Goal: Task Accomplishment & Management: Use online tool/utility

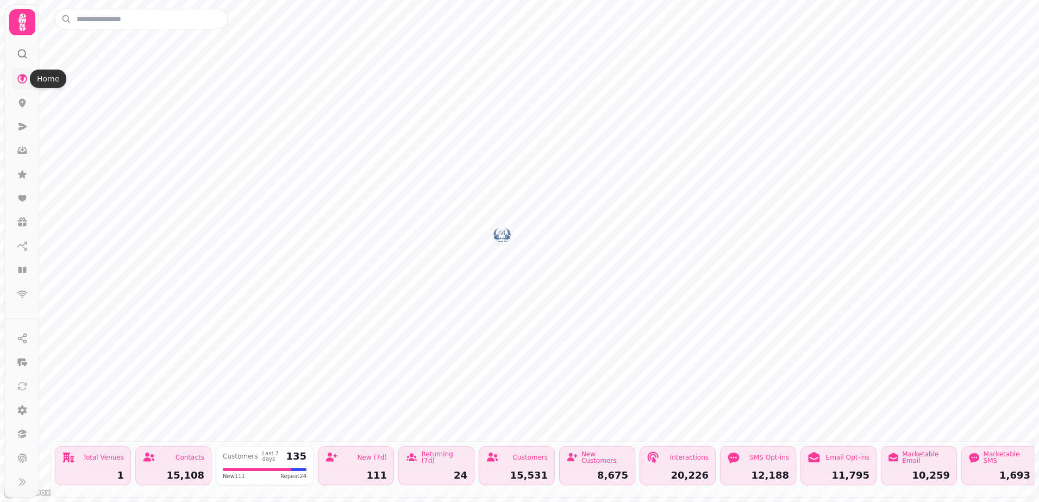
click at [25, 72] on link at bounding box center [22, 79] width 22 height 22
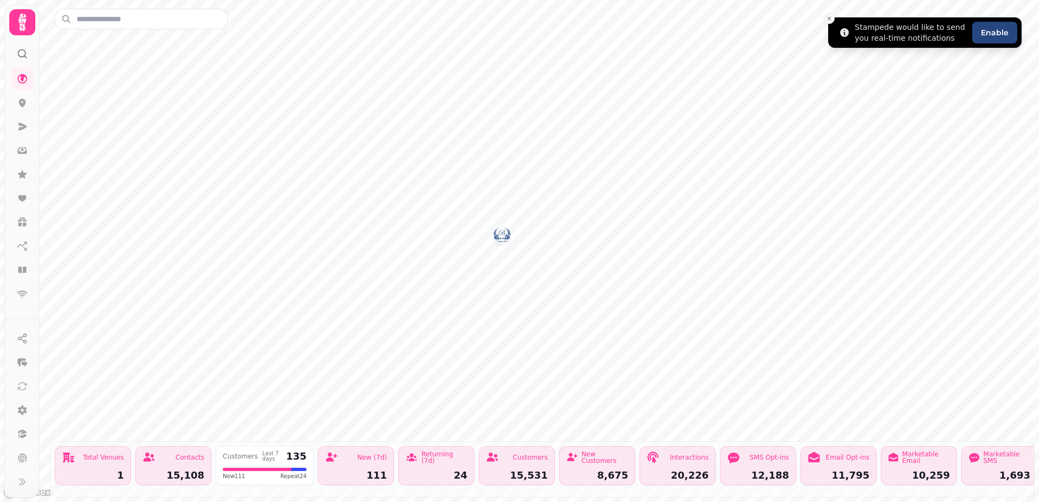
click at [827, 18] on icon "Close toast" at bounding box center [829, 18] width 7 height 7
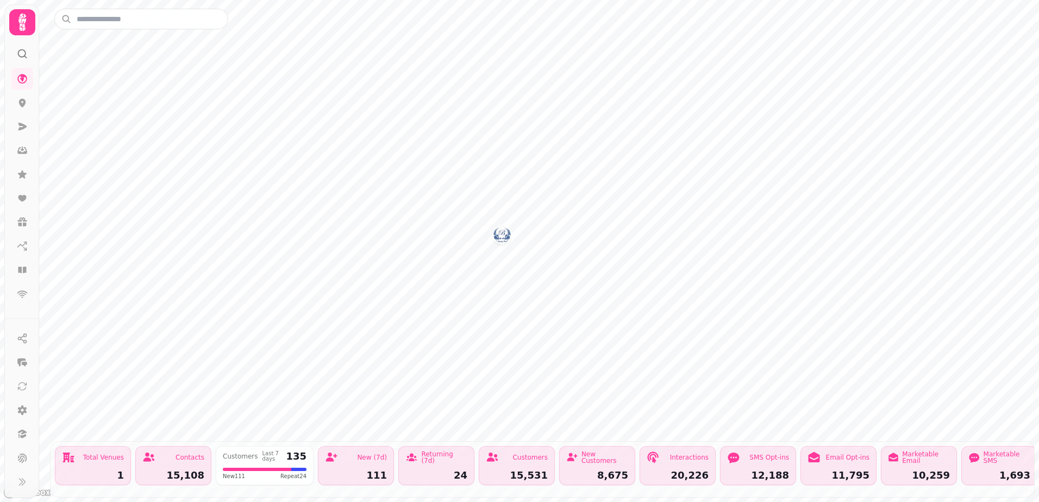
click at [27, 23] on icon at bounding box center [22, 22] width 22 height 22
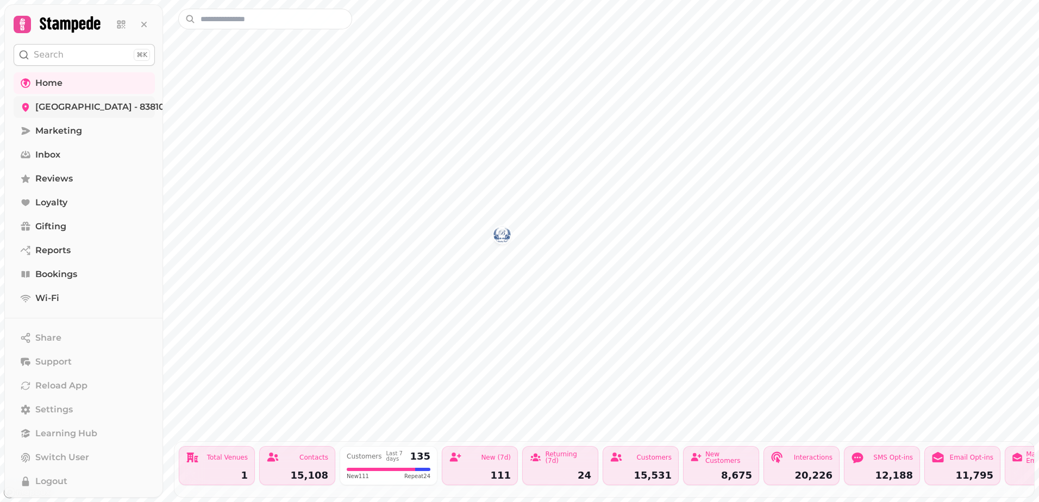
click at [61, 108] on span "[GEOGRAPHIC_DATA] - 83810" at bounding box center [99, 107] width 129 height 13
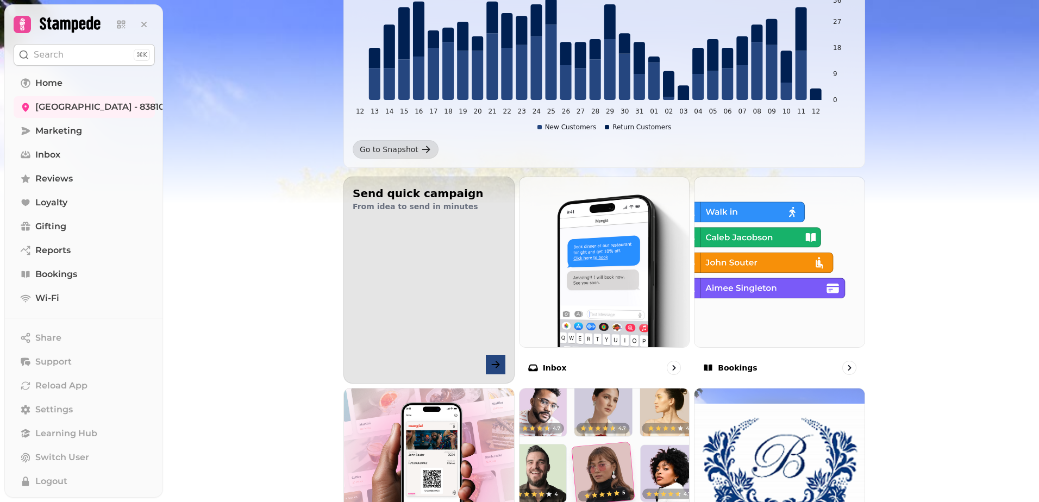
scroll to position [109, 0]
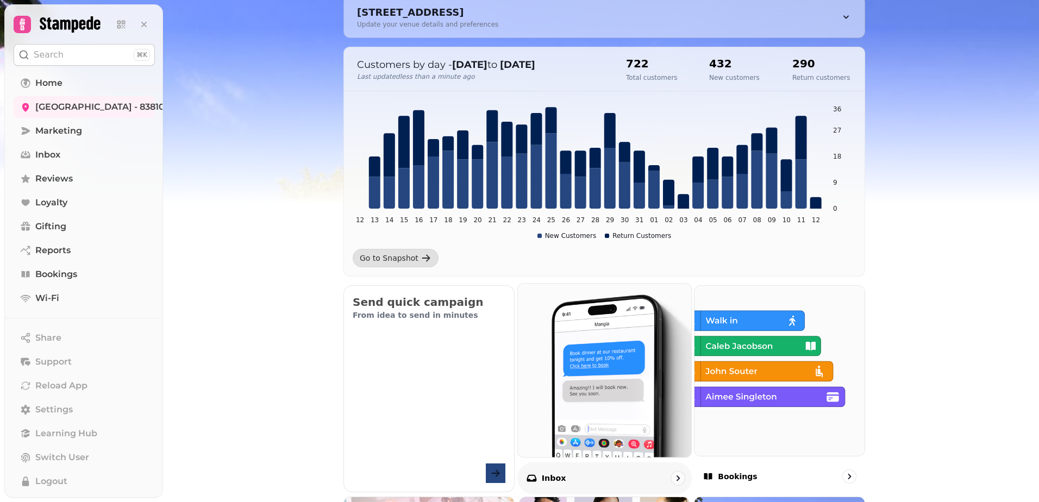
click at [588, 324] on img at bounding box center [604, 370] width 191 height 191
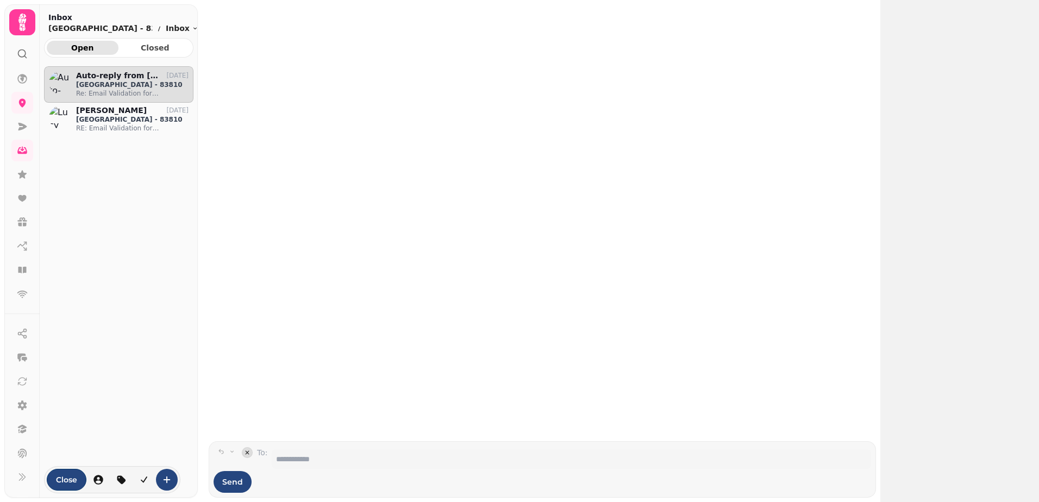
scroll to position [410, 141]
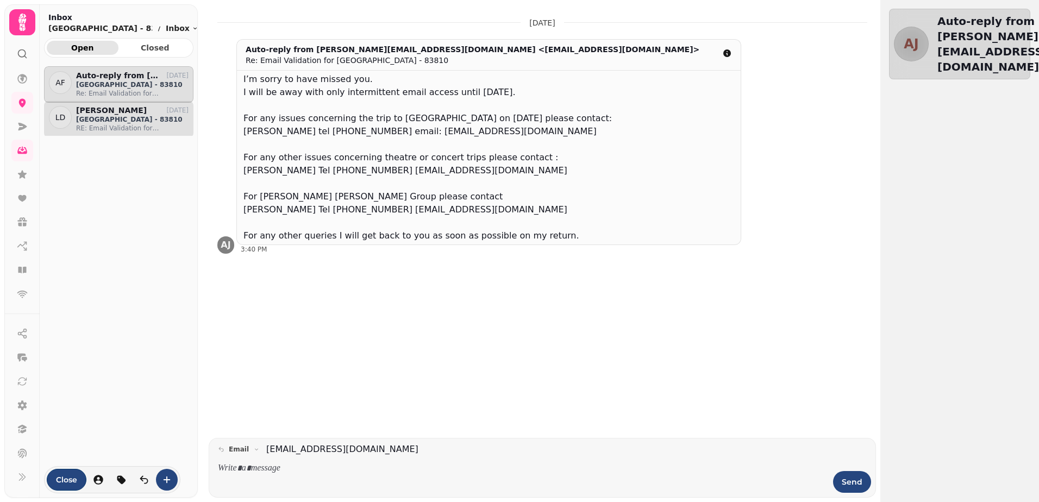
click at [108, 117] on p "[GEOGRAPHIC_DATA] - 83810" at bounding box center [132, 119] width 112 height 9
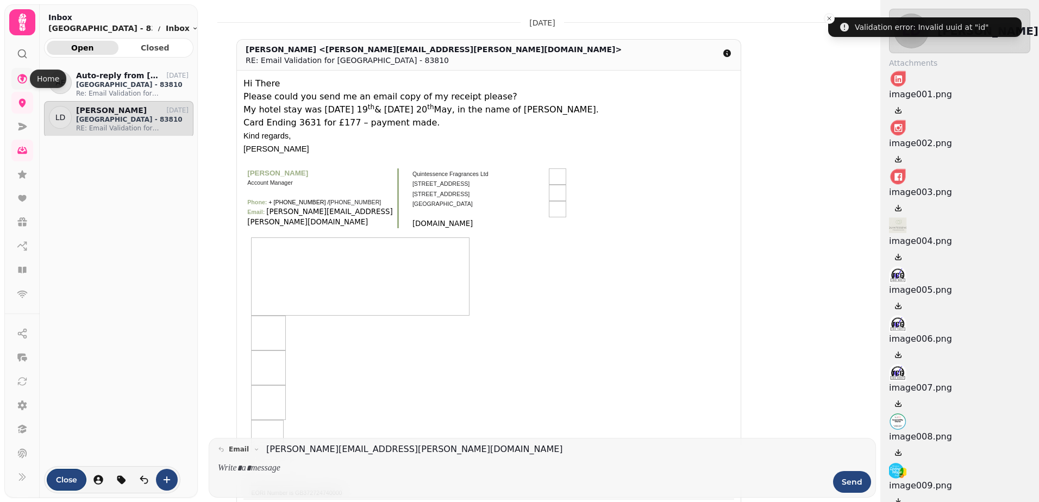
click at [20, 74] on icon at bounding box center [22, 78] width 11 height 11
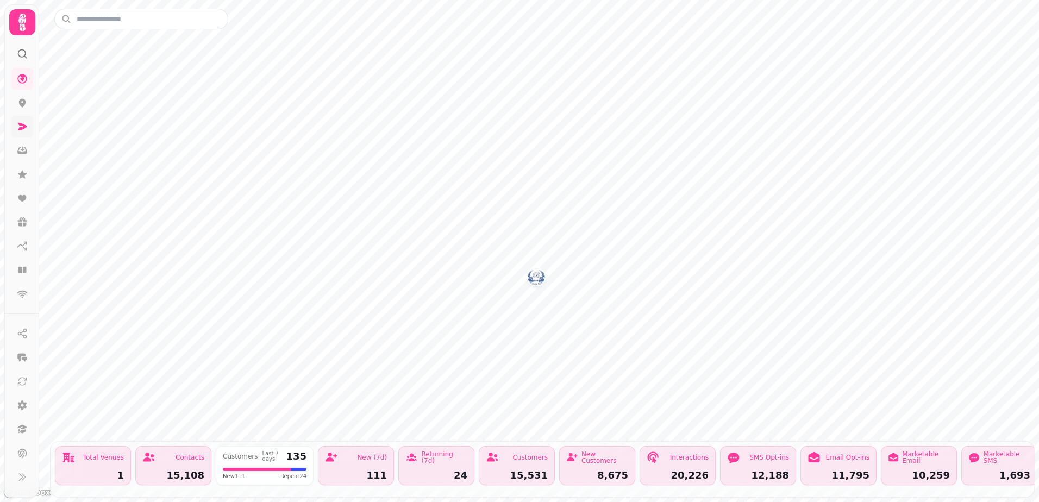
click at [20, 123] on icon at bounding box center [22, 126] width 11 height 11
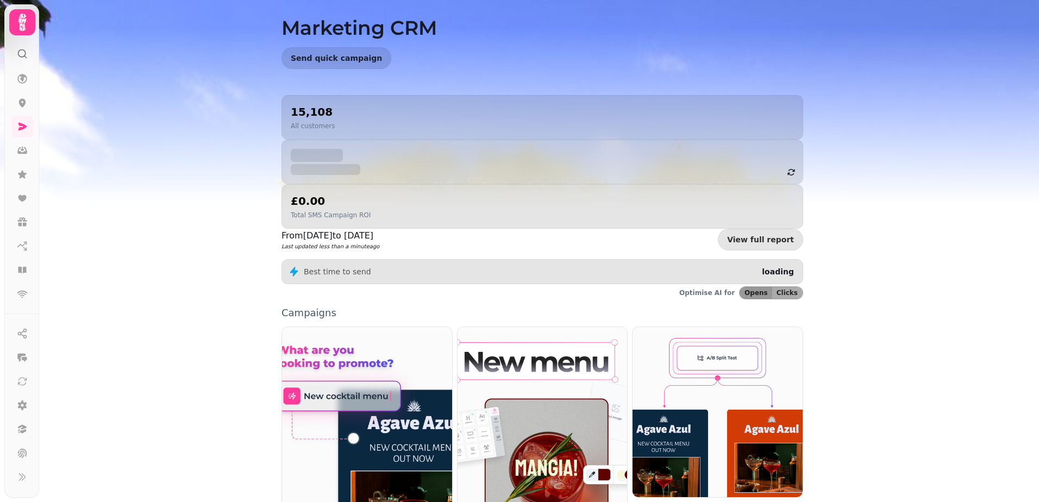
scroll to position [54, 0]
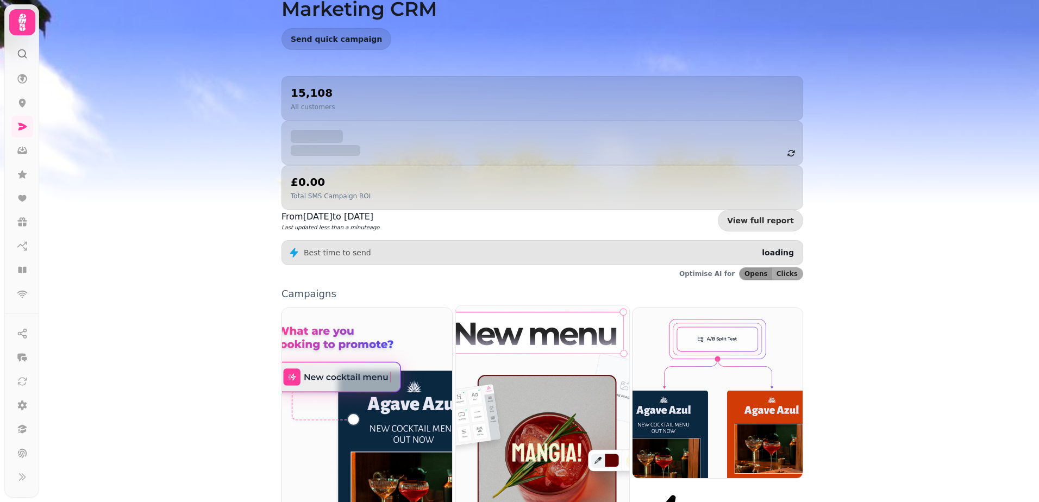
click at [509, 348] on img at bounding box center [542, 414] width 191 height 238
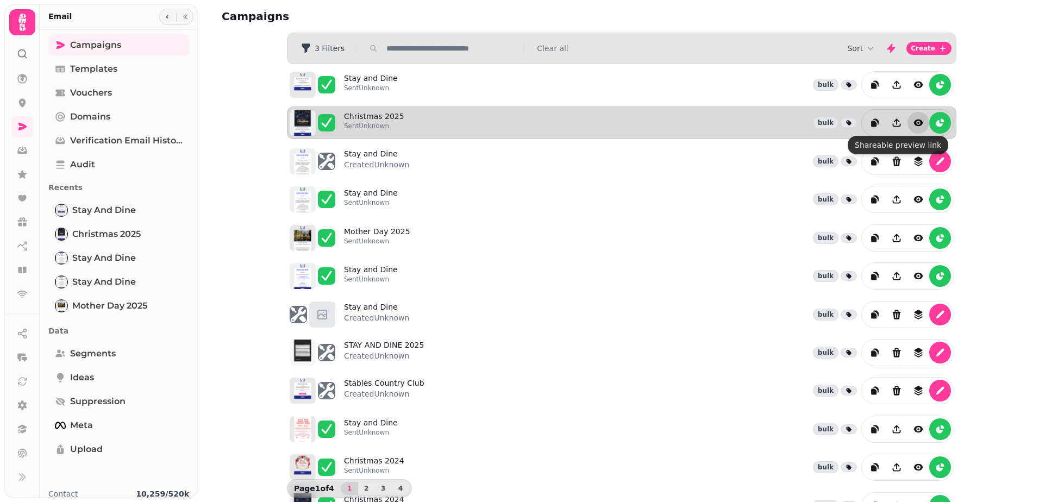
click at [914, 123] on icon "view" at bounding box center [918, 123] width 9 height 7
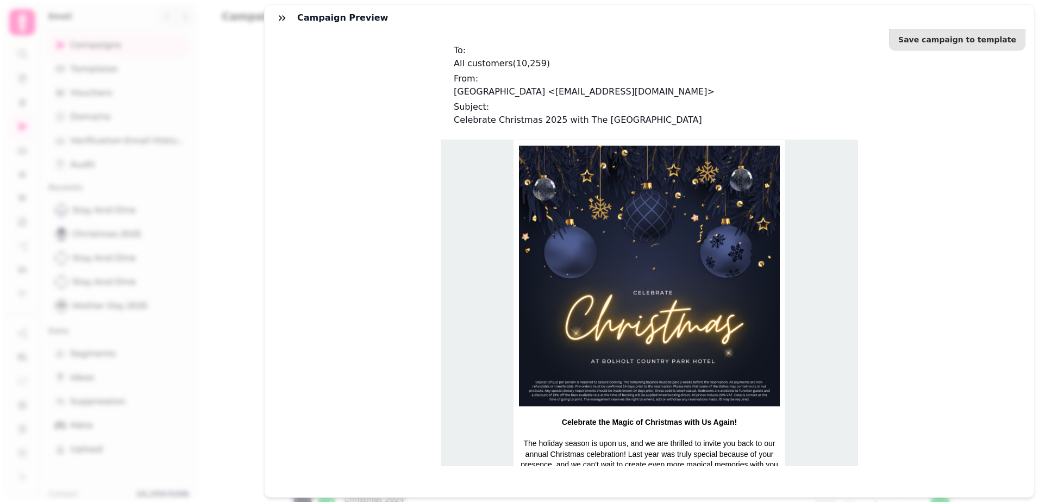
drag, startPoint x: 432, startPoint y: 98, endPoint x: 360, endPoint y: 53, distance: 84.9
click at [431, 95] on div "Save campaign to template To: All customers ( 10,259 ) From: [GEOGRAPHIC_DATA] …" at bounding box center [649, 264] width 769 height 466
click at [277, 21] on icon "button" at bounding box center [282, 17] width 11 height 11
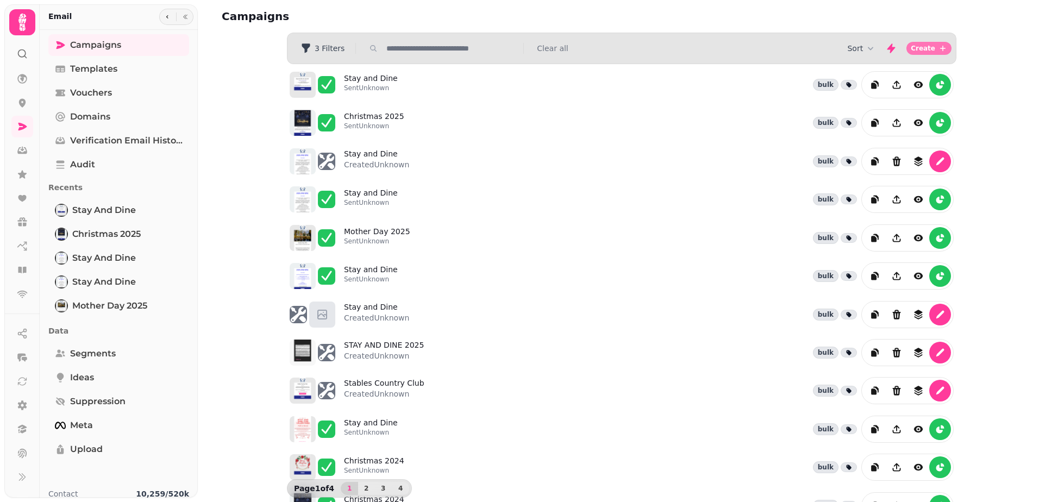
click at [940, 47] on icon "button" at bounding box center [942, 48] width 5 height 5
select select "**********"
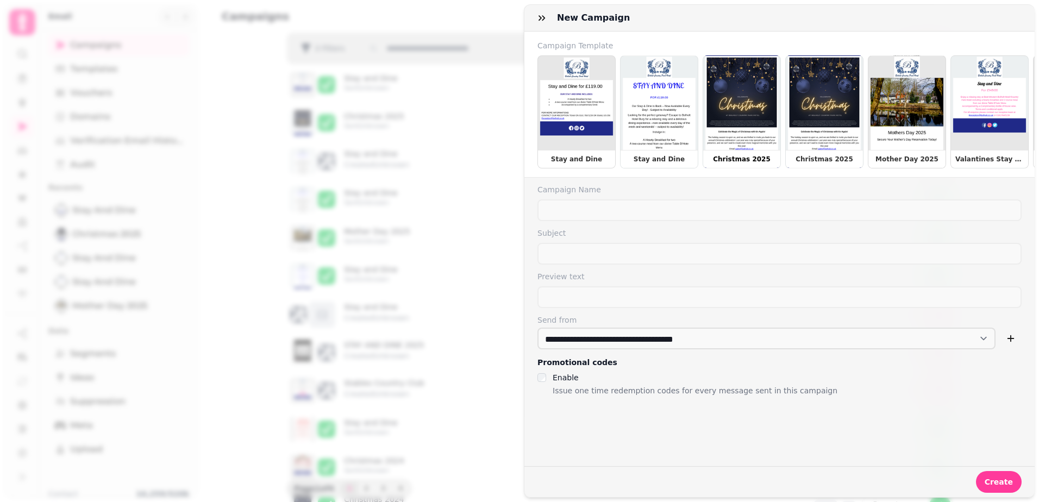
click at [739, 161] on p "Christmas 2025" at bounding box center [741, 159] width 68 height 9
type input "**********"
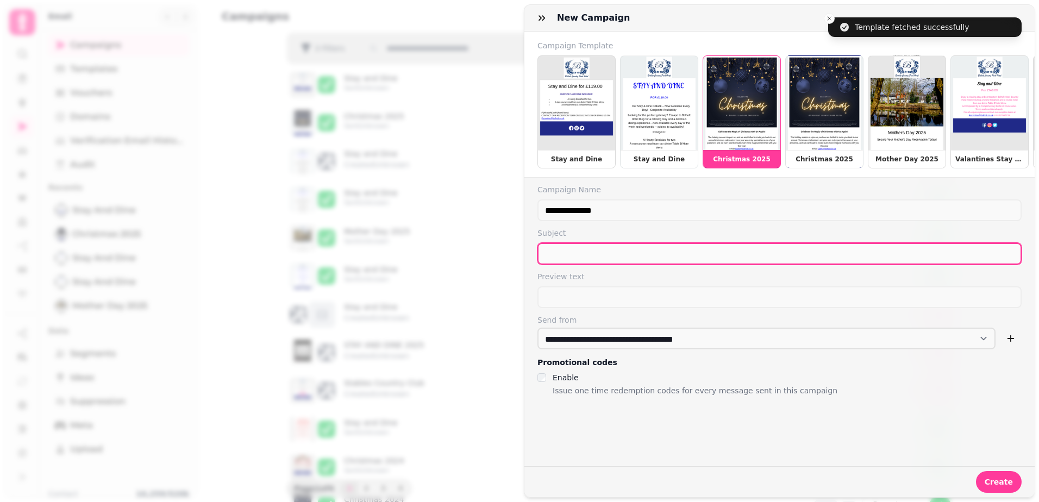
click at [572, 256] on input "text" at bounding box center [779, 254] width 484 height 22
type input "*"
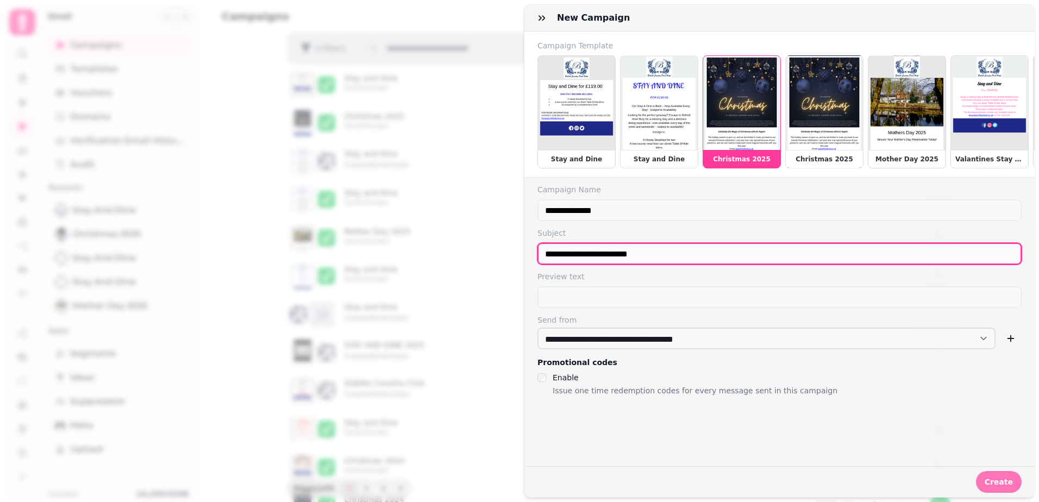
type input "**********"
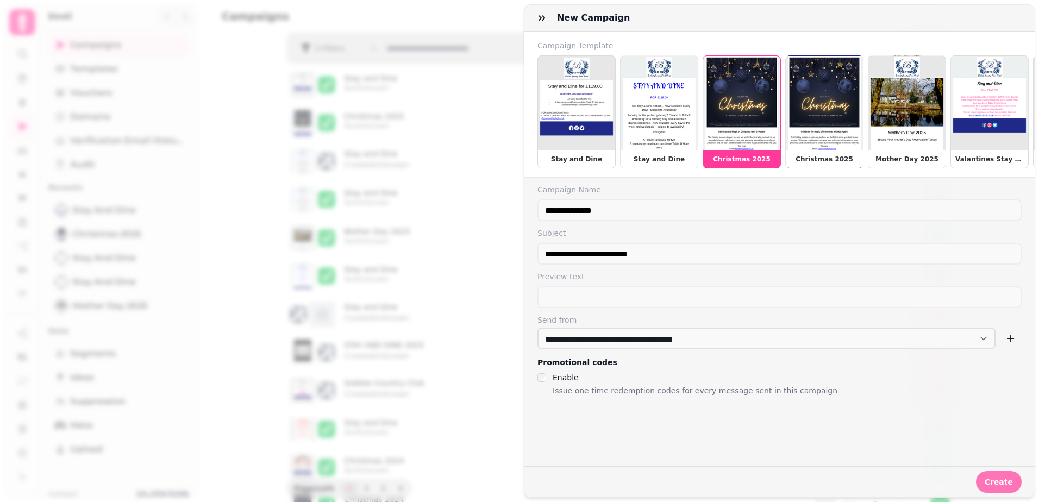
click at [1000, 471] on button "Create" at bounding box center [999, 482] width 46 height 22
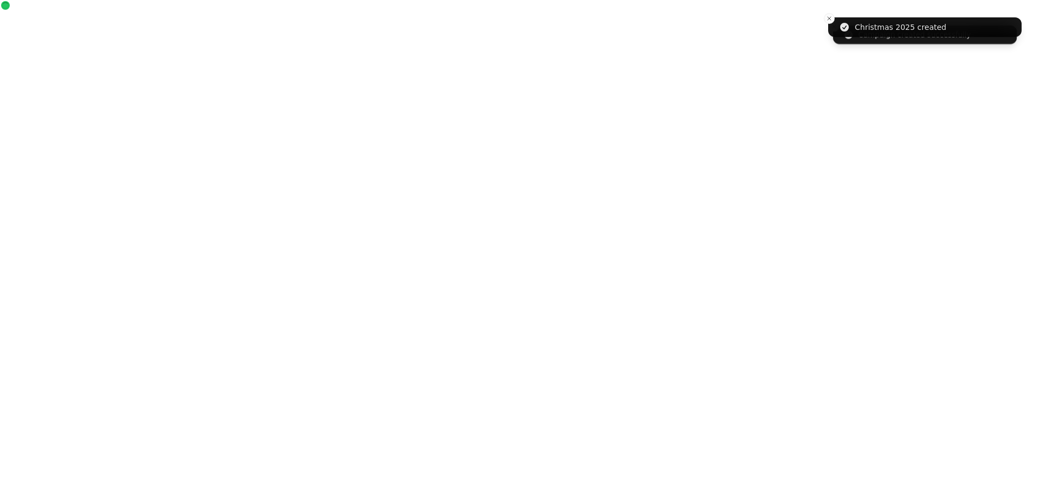
select select "***"
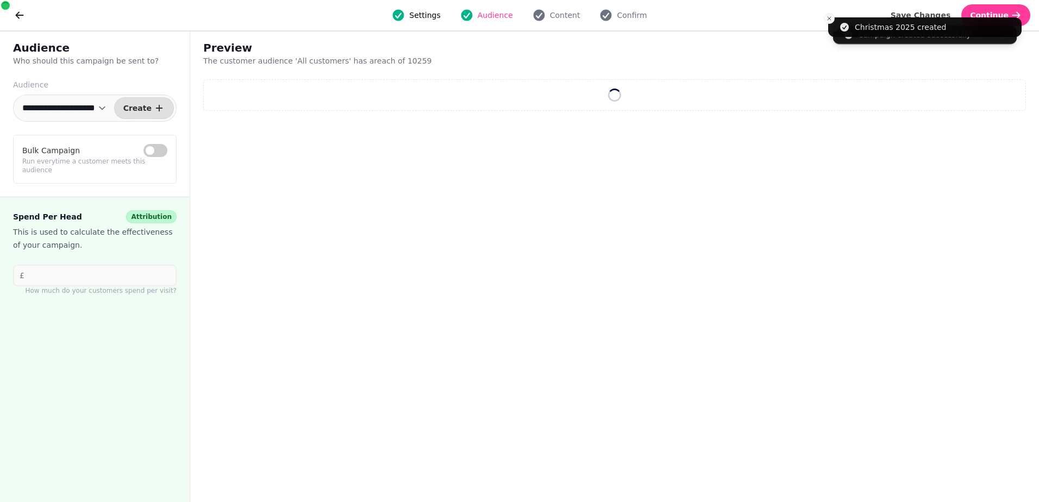
select select "**"
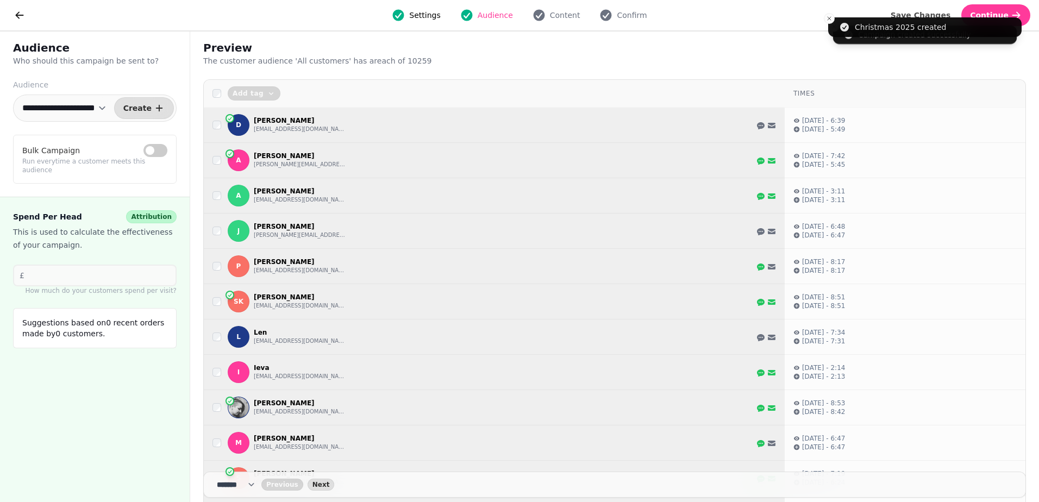
click at [211, 92] on th "Add tag Add customers to tag Newsletter Signup Our Wedding Open Day is [DATE][D…" at bounding box center [494, 94] width 581 height 28
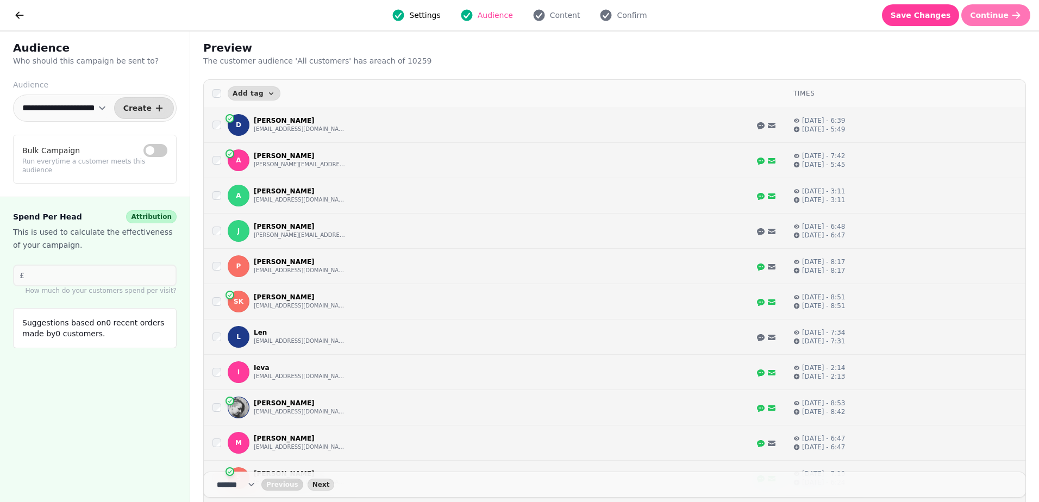
click at [1011, 15] on icon "button" at bounding box center [1015, 15] width 11 height 11
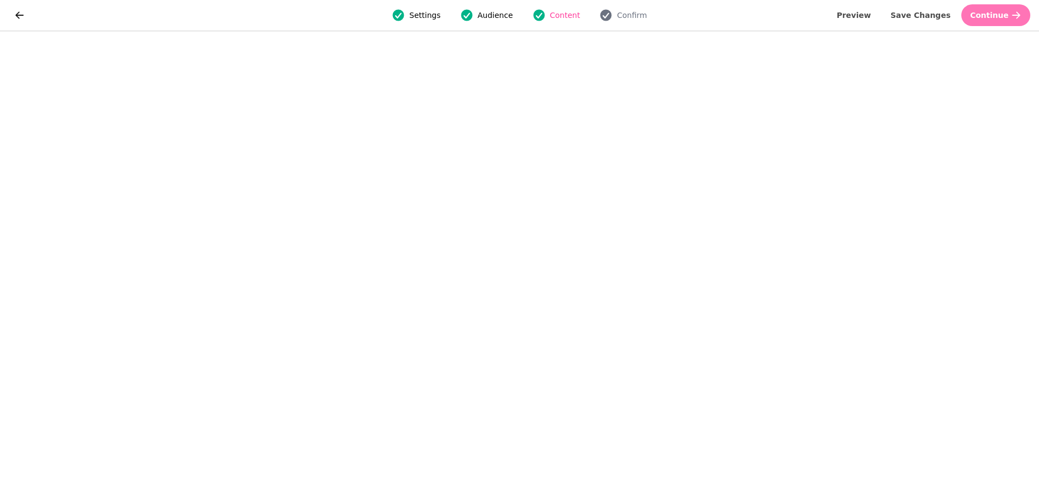
click at [998, 18] on span "Continue" at bounding box center [989, 15] width 39 height 8
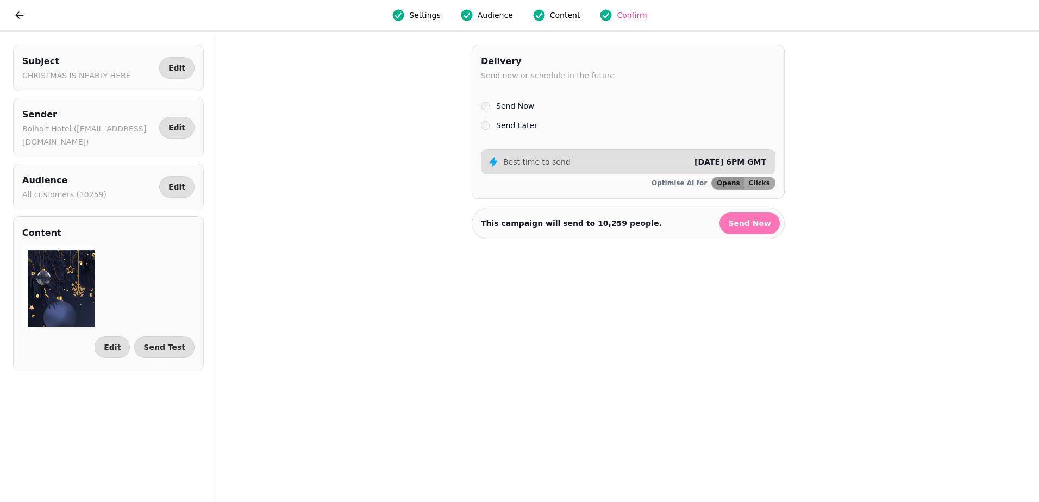
click at [754, 225] on span "Send Now" at bounding box center [749, 223] width 43 height 8
select select "**"
